Goal: Check status: Check status

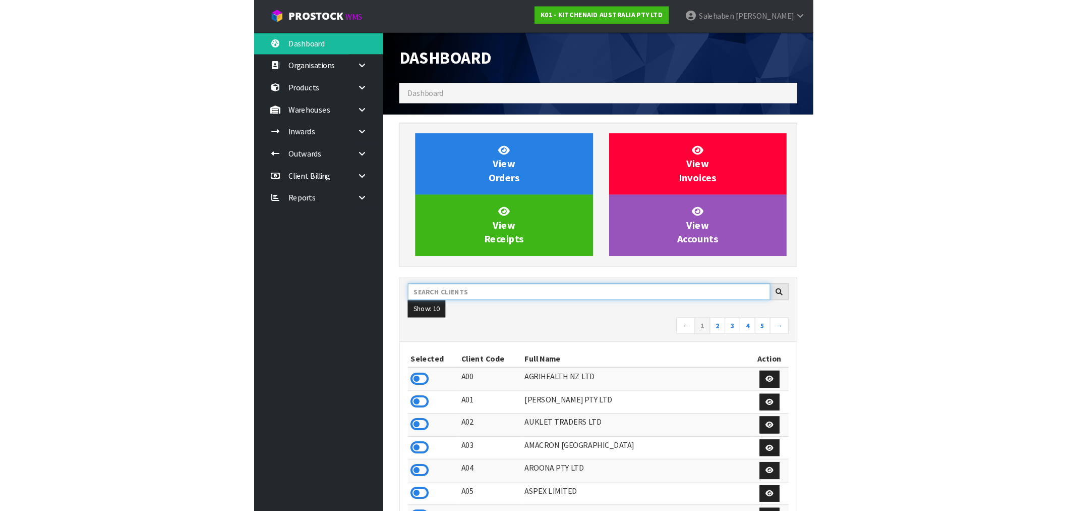
scroll to position [764, 466]
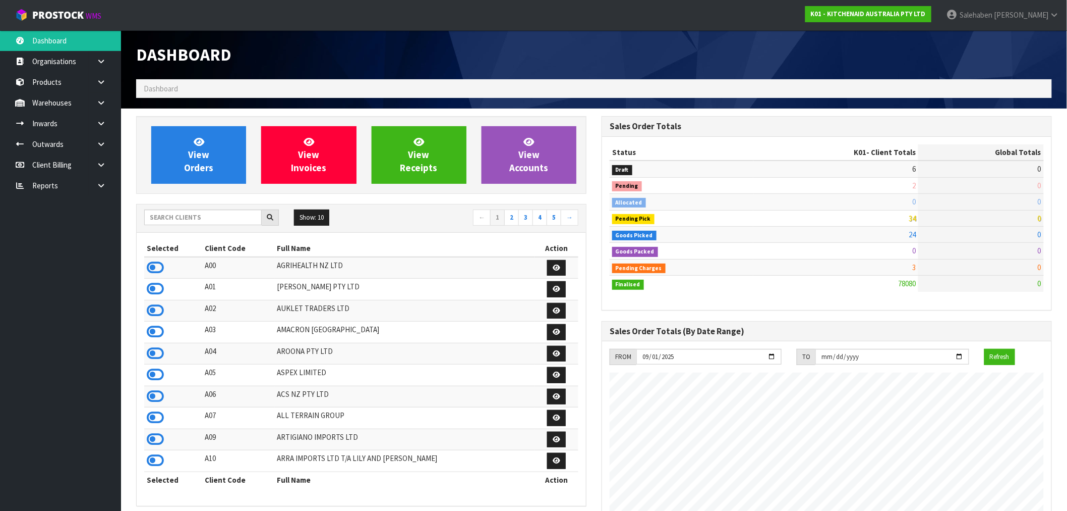
scroll to position [764, 466]
click at [183, 219] on input "text" at bounding box center [203, 217] width 118 height 16
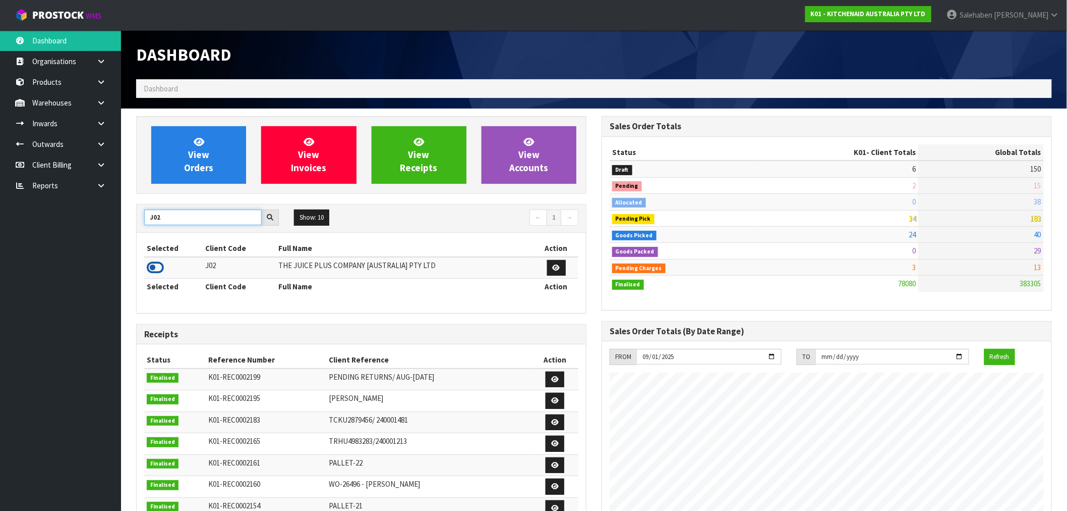
type input "J02"
click at [159, 260] on icon at bounding box center [155, 267] width 17 height 15
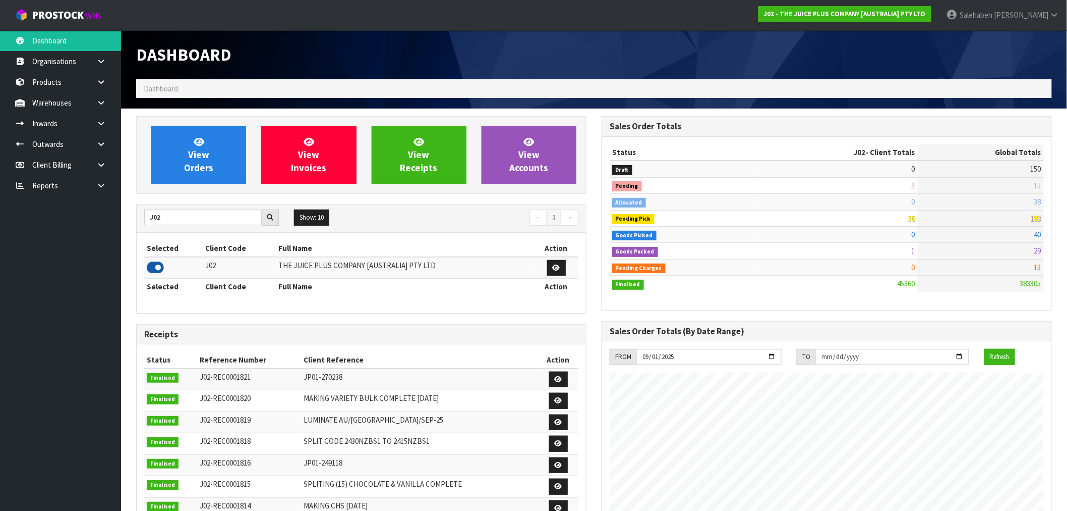
click at [159, 260] on icon at bounding box center [155, 267] width 17 height 15
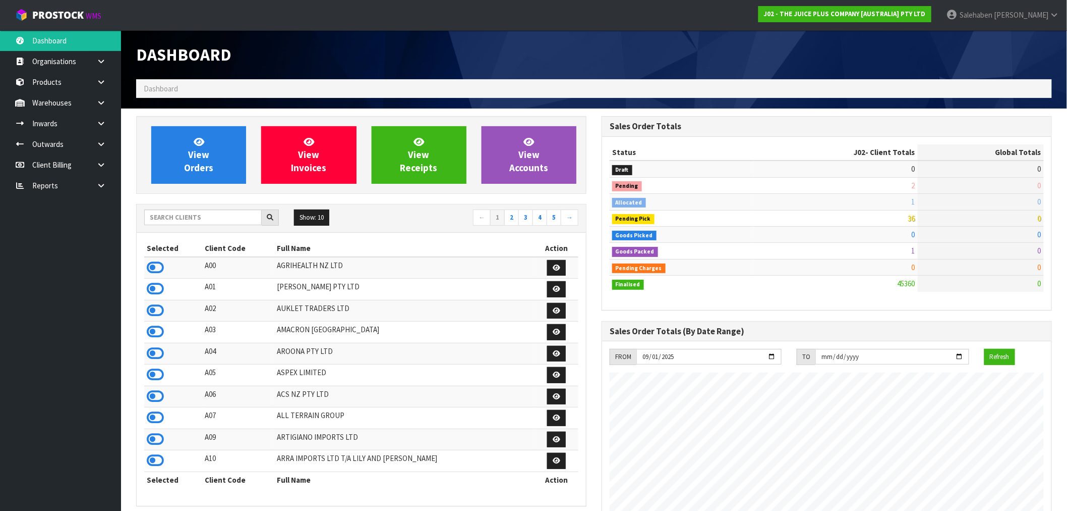
scroll to position [764, 466]
drag, startPoint x: 178, startPoint y: 218, endPoint x: 174, endPoint y: 222, distance: 5.4
click at [174, 222] on input "text" at bounding box center [203, 217] width 118 height 16
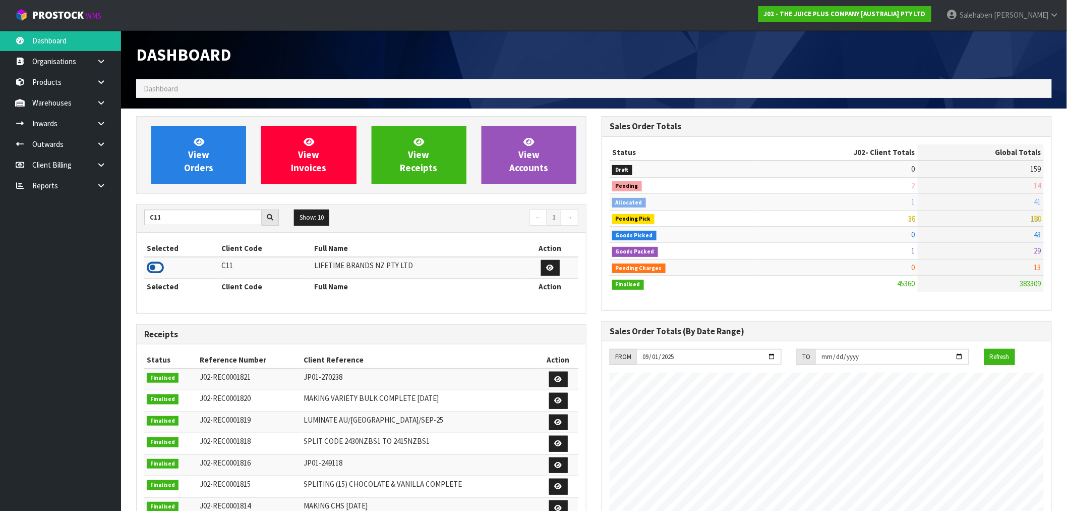
click at [156, 263] on icon at bounding box center [155, 267] width 17 height 15
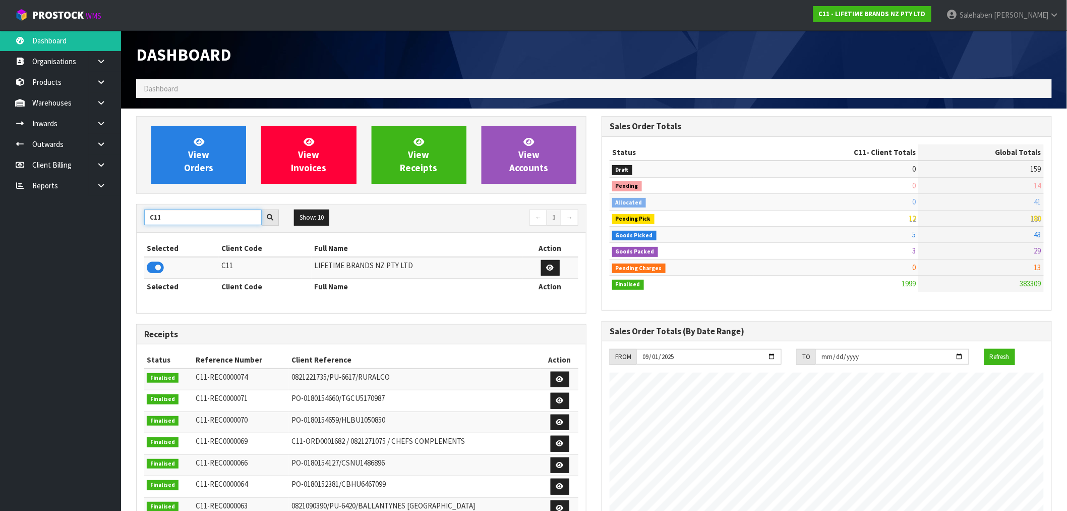
drag, startPoint x: 168, startPoint y: 217, endPoint x: 139, endPoint y: 232, distance: 32.5
click at [139, 232] on div "C11 Show: 10 5 10 25 50 ← 1 →" at bounding box center [361, 218] width 449 height 28
type input "S08"
click at [152, 269] on icon at bounding box center [155, 267] width 17 height 15
drag, startPoint x: 133, startPoint y: 230, endPoint x: 77, endPoint y: 231, distance: 55.5
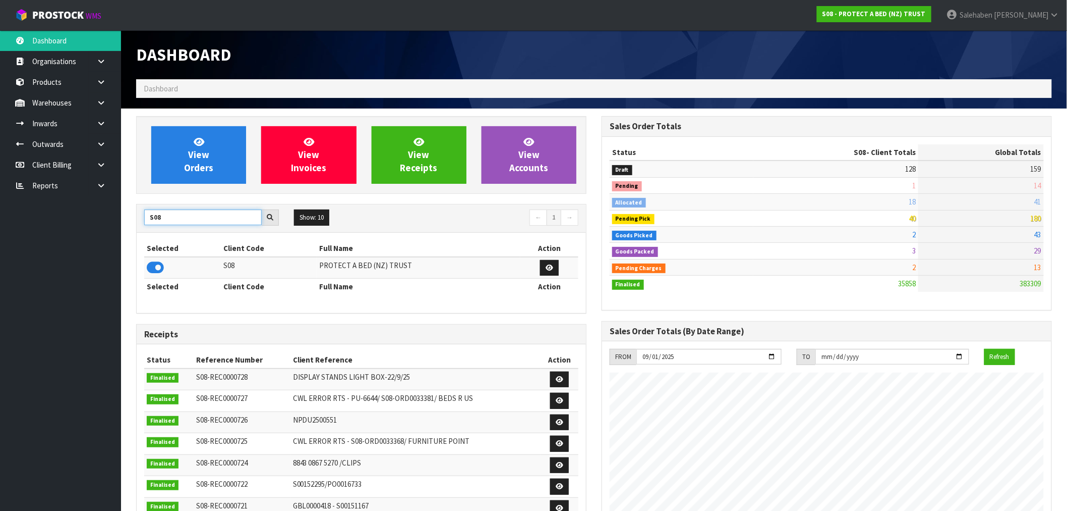
click at [82, 232] on body "Toggle navigation ProStock WMS S08 - PROTECT A BED (NZ) TRUST Salehaben Patel L…" at bounding box center [533, 255] width 1067 height 511
